Goal: Navigation & Orientation: Find specific page/section

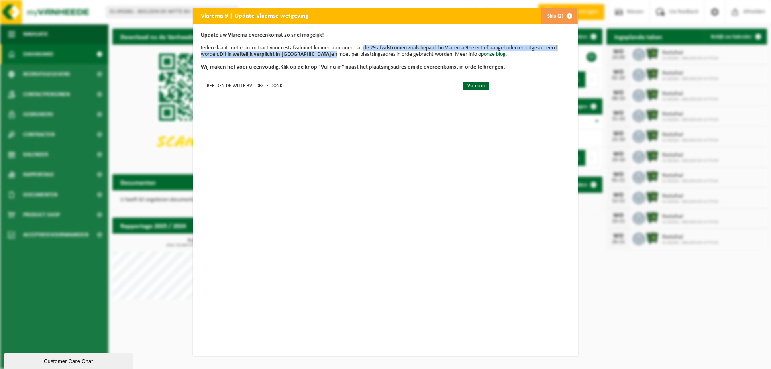
drag, startPoint x: 311, startPoint y: 51, endPoint x: 361, endPoint y: 50, distance: 50.2
click at [361, 50] on p "Update uw Vlarema overeenkomst zo snel mogelijk! Iedere klant met een contract …" at bounding box center [385, 51] width 369 height 39
drag, startPoint x: 358, startPoint y: 51, endPoint x: 508, endPoint y: 56, distance: 150.2
click at [508, 56] on p "Update uw Vlarema overeenkomst zo snel mogelijk! Iedere klant met een contract …" at bounding box center [385, 51] width 369 height 39
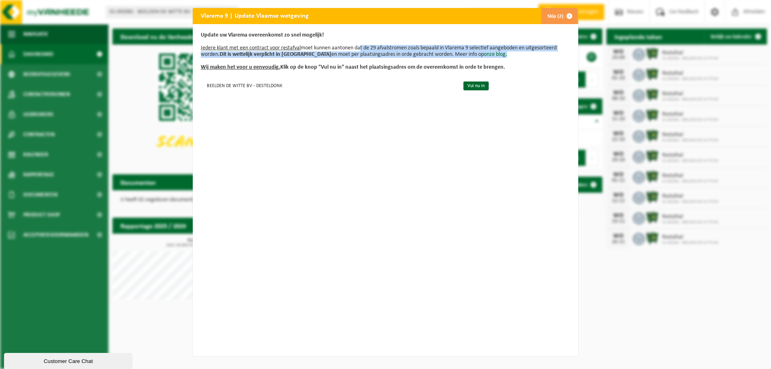
click at [508, 56] on p "Update uw Vlarema overeenkomst zo snel mogelijk! Iedere klant met een contract …" at bounding box center [385, 51] width 369 height 39
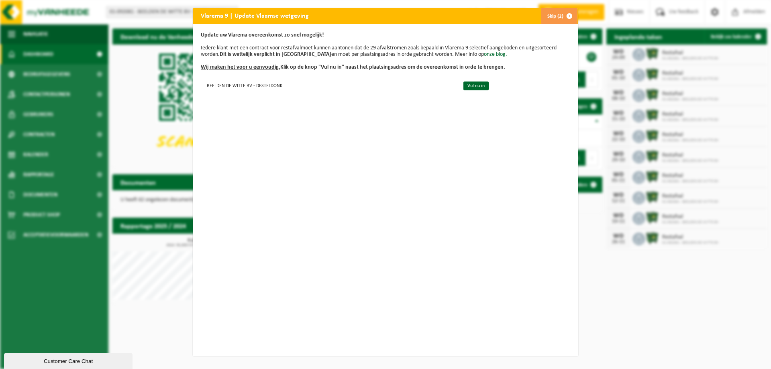
click at [561, 17] on span "button" at bounding box center [569, 16] width 16 height 16
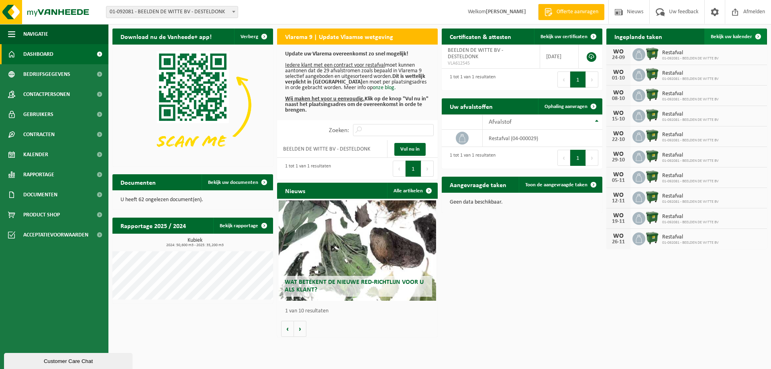
click at [721, 37] on span "Bekijk uw kalender" at bounding box center [731, 36] width 41 height 5
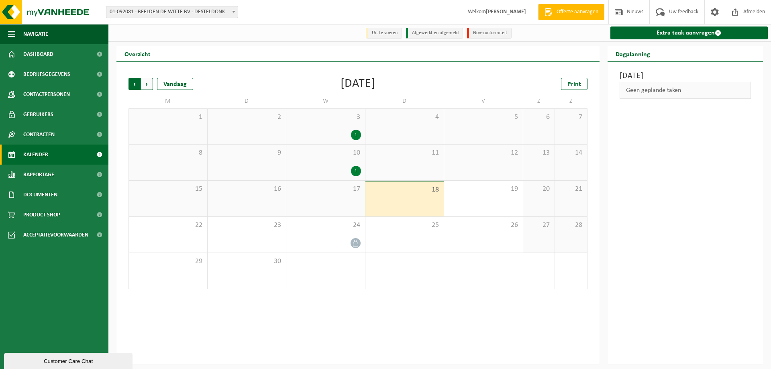
click at [147, 87] on span "Volgende" at bounding box center [147, 84] width 12 height 12
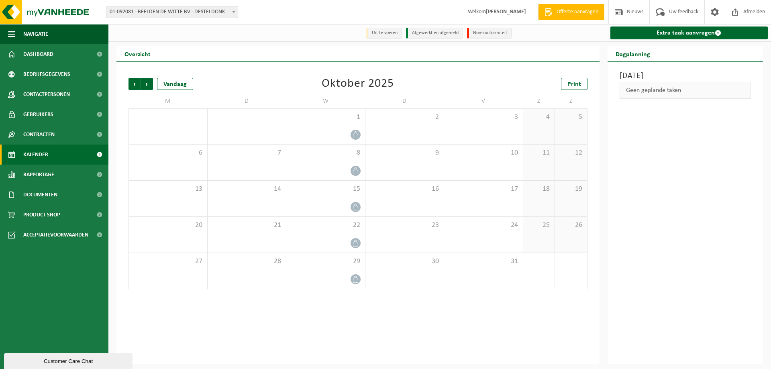
click at [120, 83] on div "Vorige Volgende Vandaag Oktober 2025 Print M D W D V Z Z 29 30 1 2 3 4 5 6 7 8 …" at bounding box center [357, 213] width 483 height 302
click at [135, 82] on span "Vorige" at bounding box center [134, 84] width 12 height 12
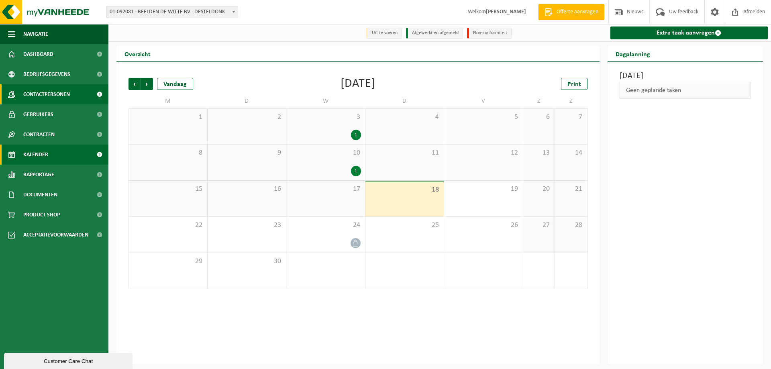
click at [62, 90] on span "Contactpersonen" at bounding box center [46, 94] width 47 height 20
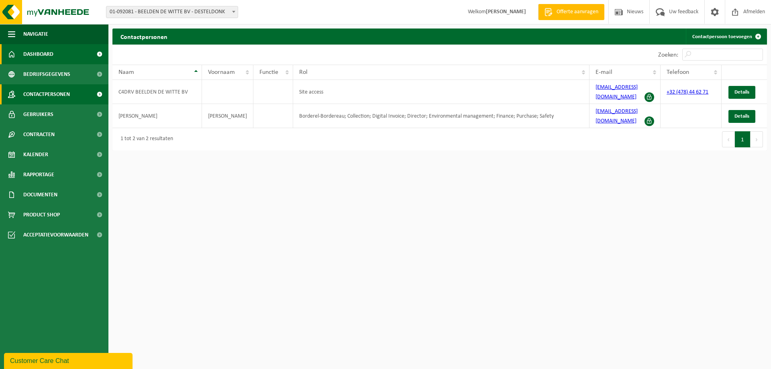
click at [42, 52] on span "Dashboard" at bounding box center [38, 54] width 30 height 20
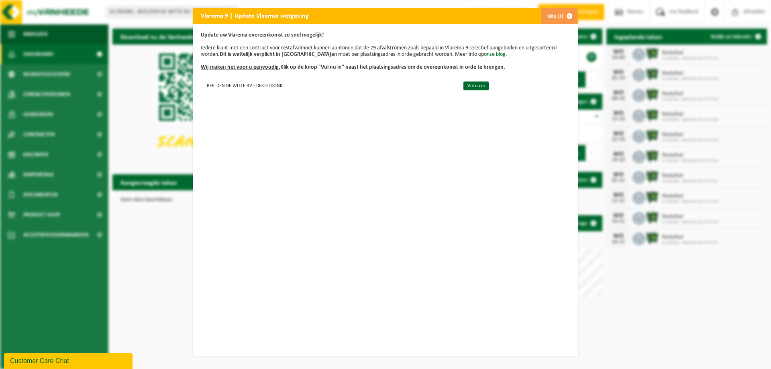
click at [553, 18] on button "Skip (3)" at bounding box center [559, 16] width 37 height 16
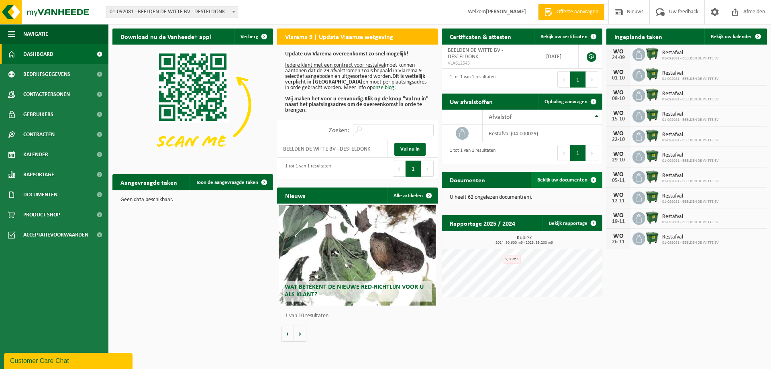
click at [570, 178] on span "Bekijk uw documenten" at bounding box center [562, 179] width 50 height 5
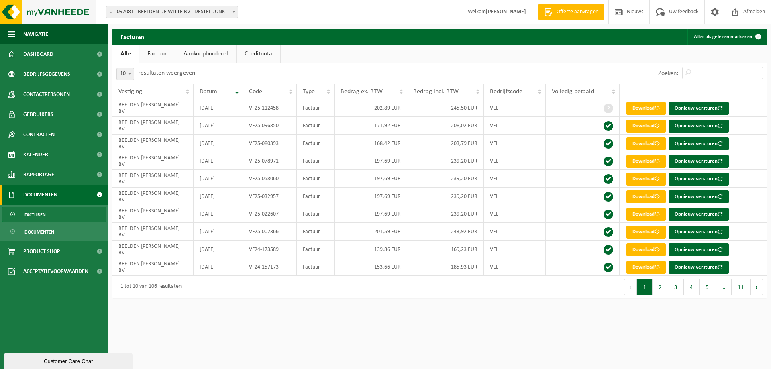
click at [73, 8] on img at bounding box center [48, 12] width 96 height 24
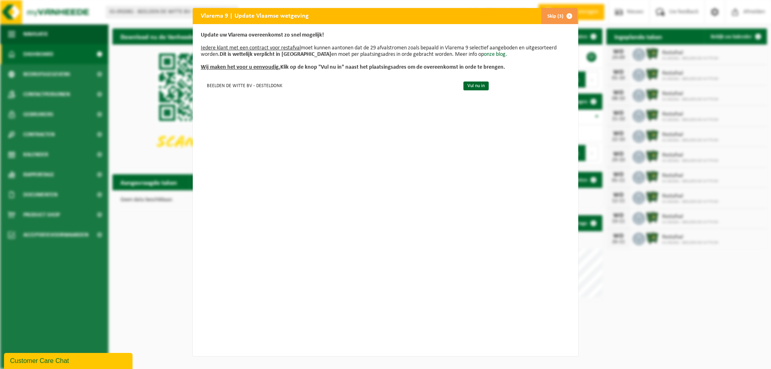
click at [553, 18] on button "Skip (3)" at bounding box center [559, 16] width 37 height 16
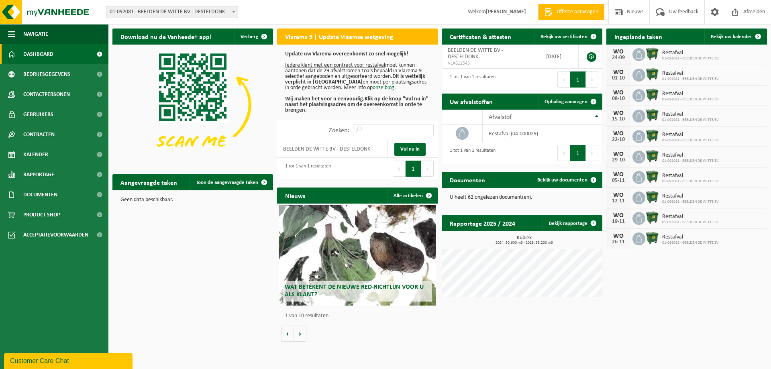
click at [47, 364] on div "Customer Care Chat" at bounding box center [68, 361] width 116 height 10
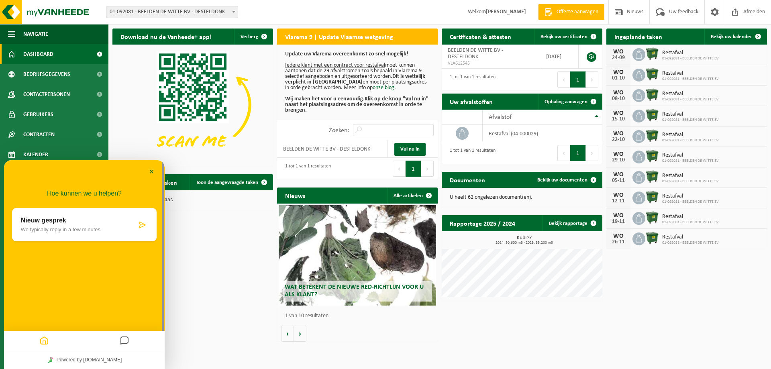
click at [94, 229] on p "We typically reply in a few minutes" at bounding box center [79, 229] width 116 height 6
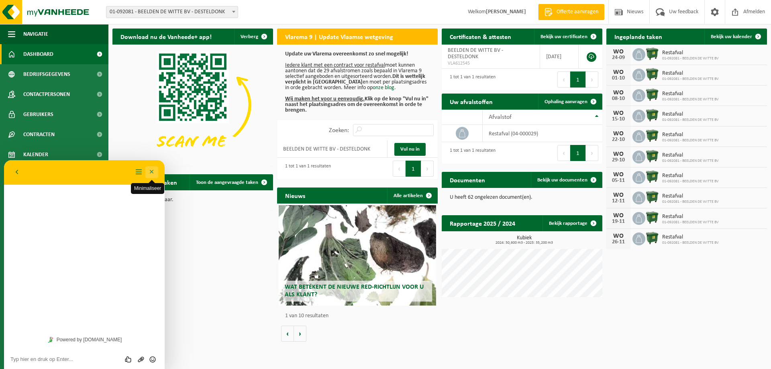
click at [154, 173] on button "Minimaliseer" at bounding box center [151, 172] width 13 height 12
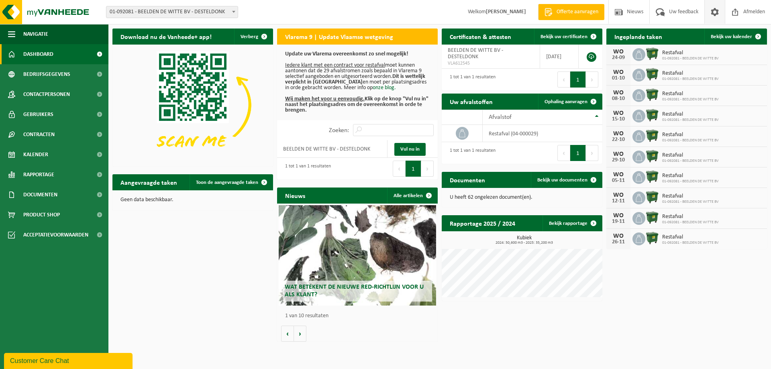
click at [718, 14] on span at bounding box center [715, 12] width 12 height 24
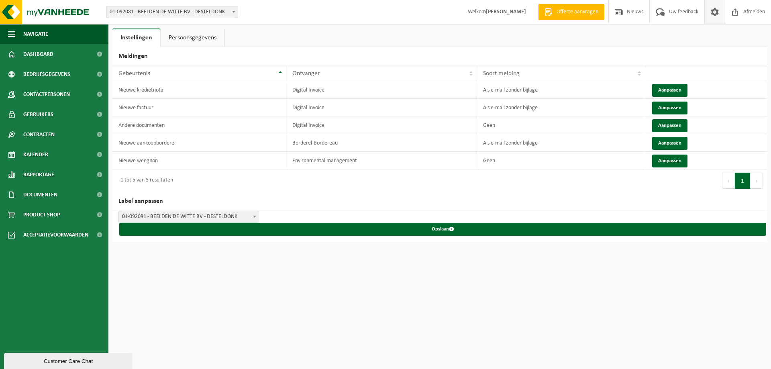
click at [717, 11] on span at bounding box center [715, 12] width 12 height 24
click at [681, 16] on span "Uw feedback" at bounding box center [683, 12] width 33 height 24
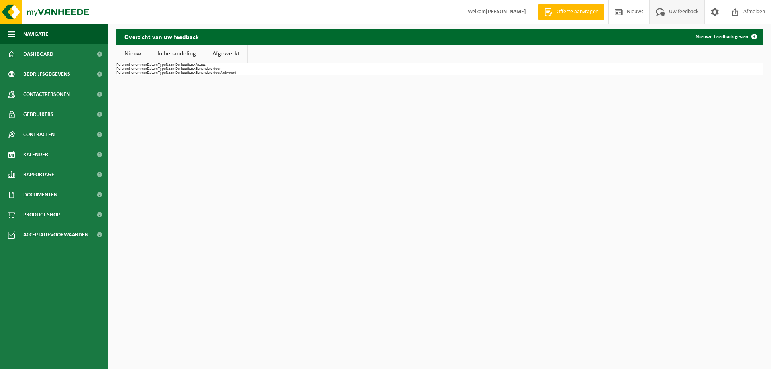
click at [625, 14] on span "Nieuws" at bounding box center [635, 12] width 20 height 24
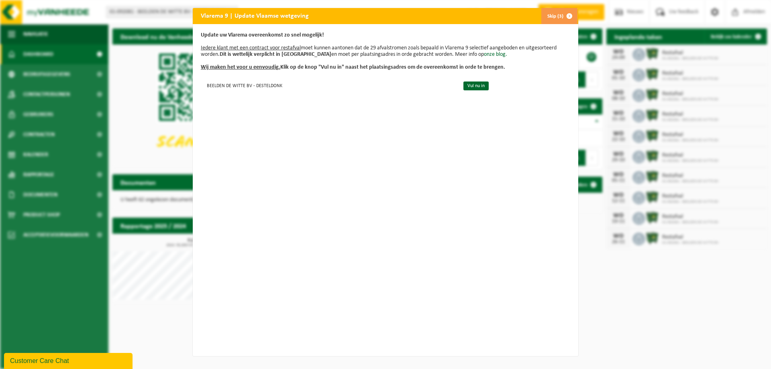
click at [566, 20] on span "button" at bounding box center [569, 16] width 16 height 16
